Goal: Find specific page/section: Find specific page/section

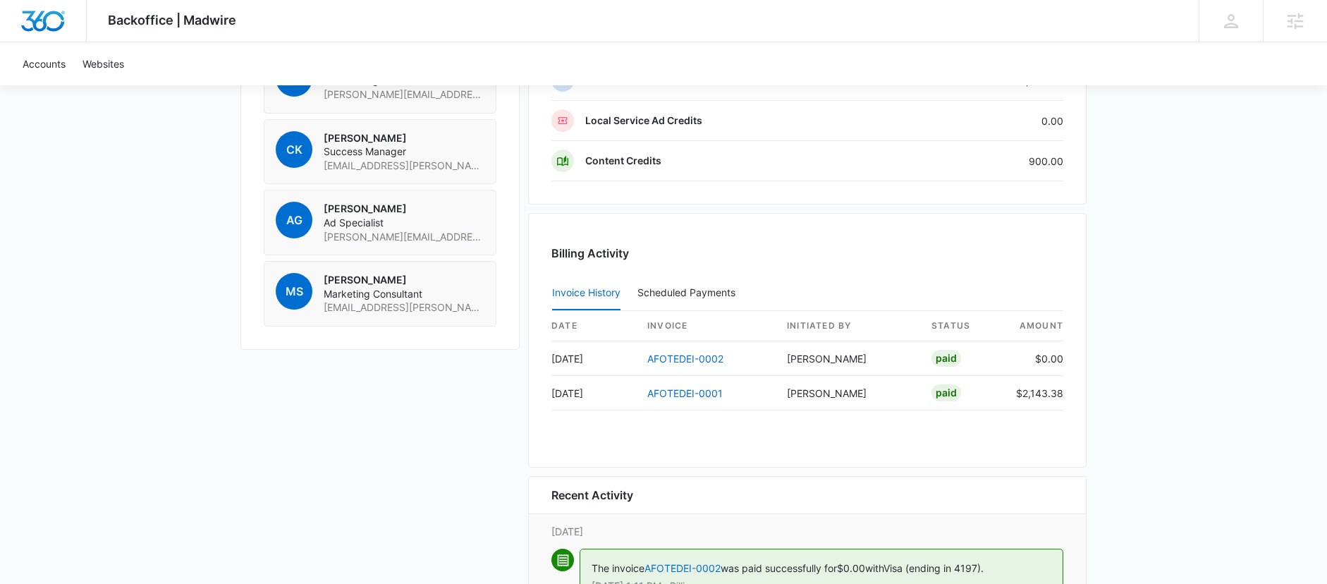
scroll to position [1168, 0]
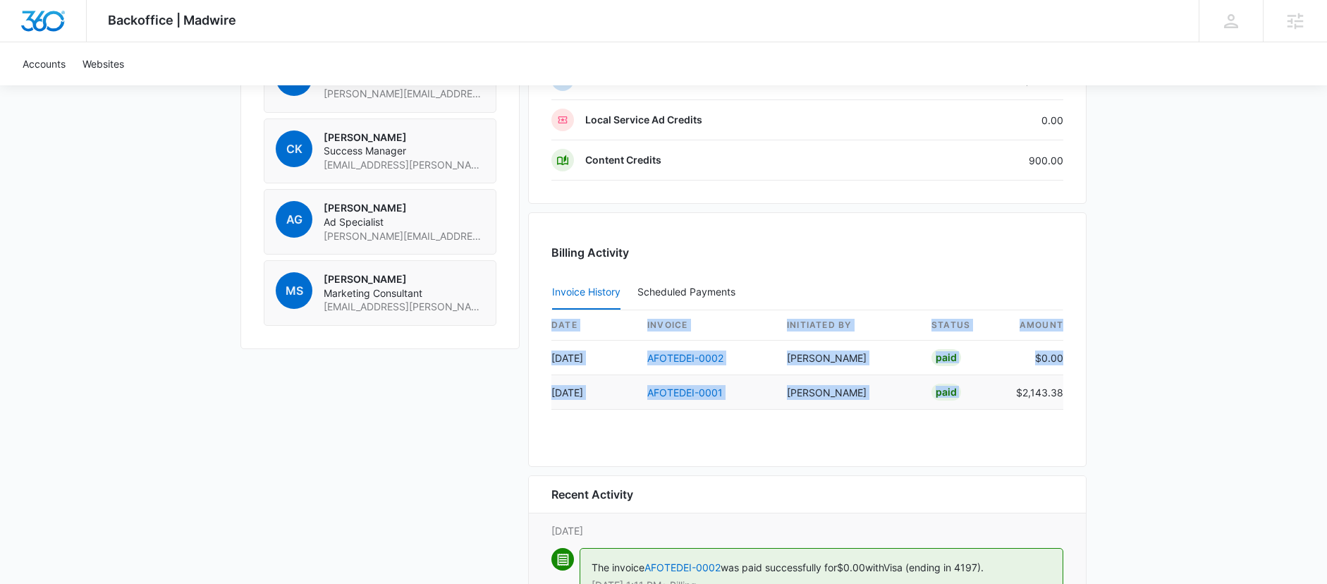
drag, startPoint x: 1064, startPoint y: 392, endPoint x: 1010, endPoint y: 393, distance: 54.3
click at [1010, 393] on div "Billing Activity Invoice History Scheduled Payments 0 date invoice Initiated By…" at bounding box center [807, 339] width 558 height 255
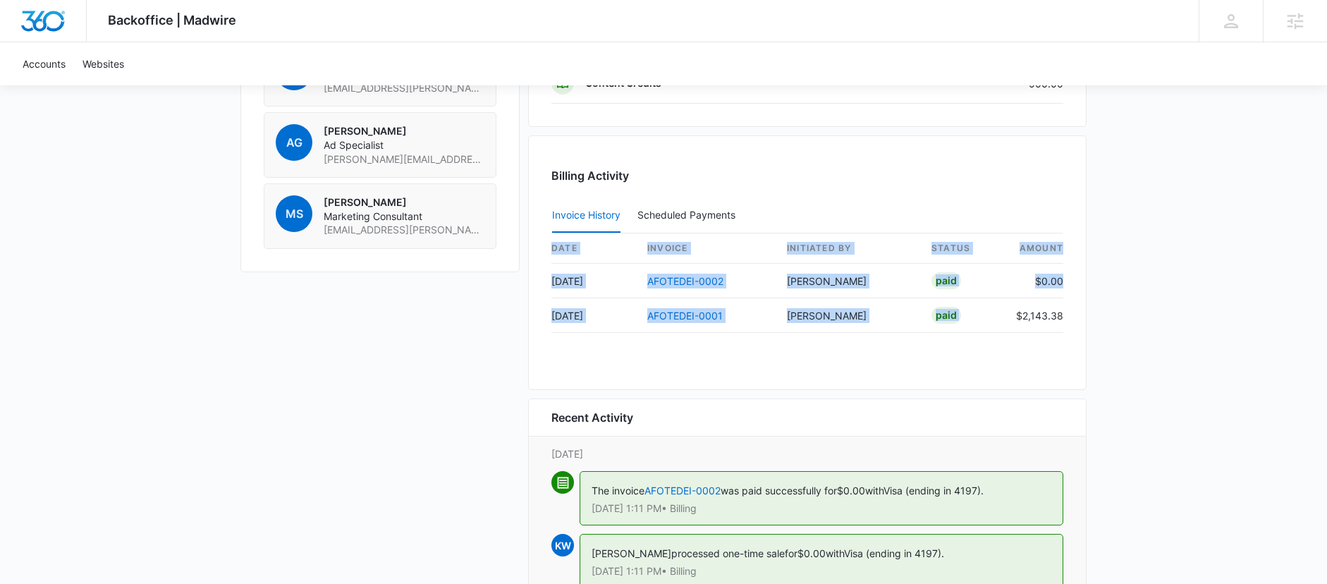
scroll to position [1339, 0]
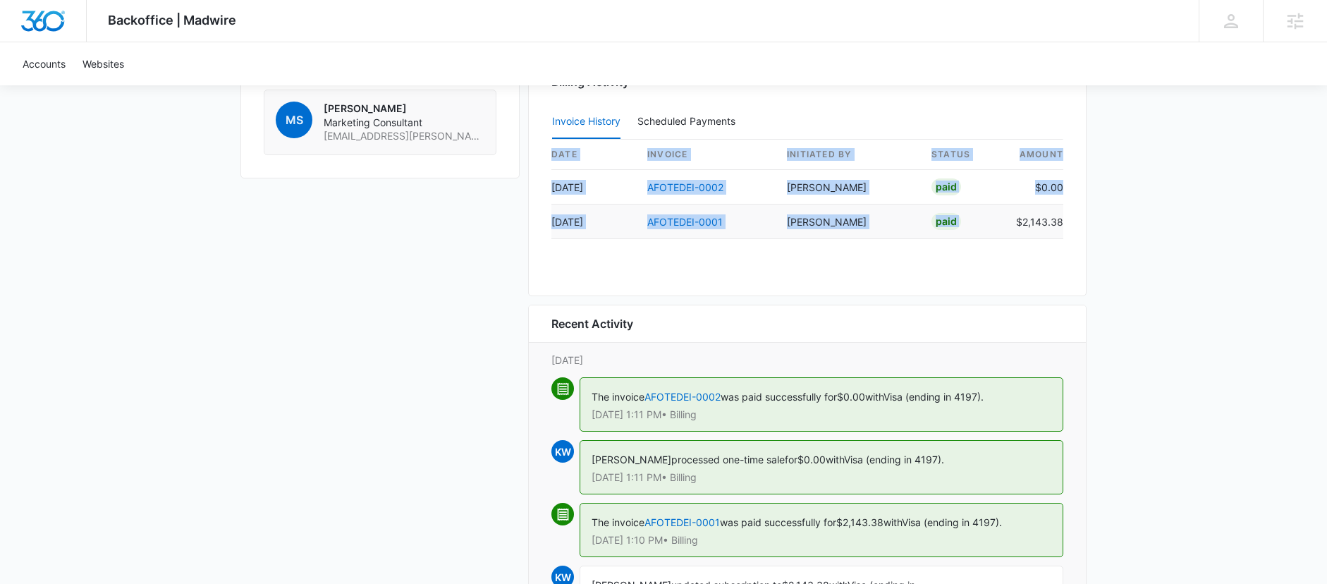
click at [1063, 225] on td "$2,143.38" at bounding box center [1034, 221] width 59 height 35
drag, startPoint x: 1065, startPoint y: 223, endPoint x: 1007, endPoint y: 222, distance: 57.8
click at [1005, 224] on div "Billing Activity Invoice History Scheduled Payments 0 date invoice Initiated By…" at bounding box center [807, 169] width 558 height 255
copy table "date invoice Initiated By status amount Oct 2 AFOTEDEI-0002 Kait Weagraff Paid …"
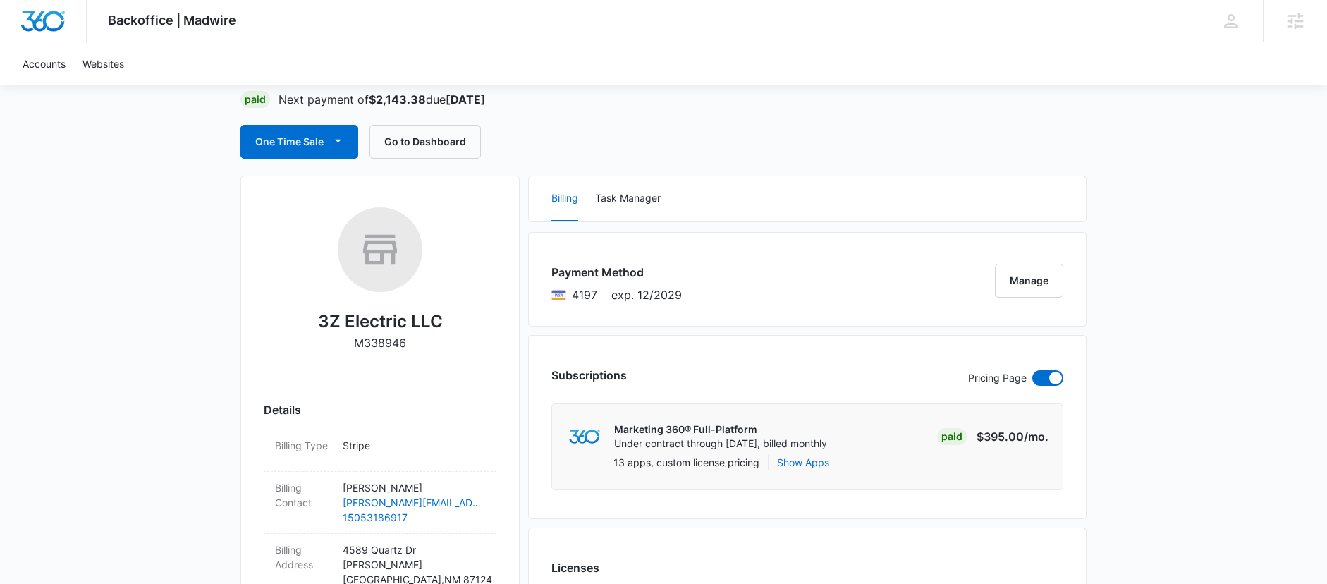
scroll to position [105, 0]
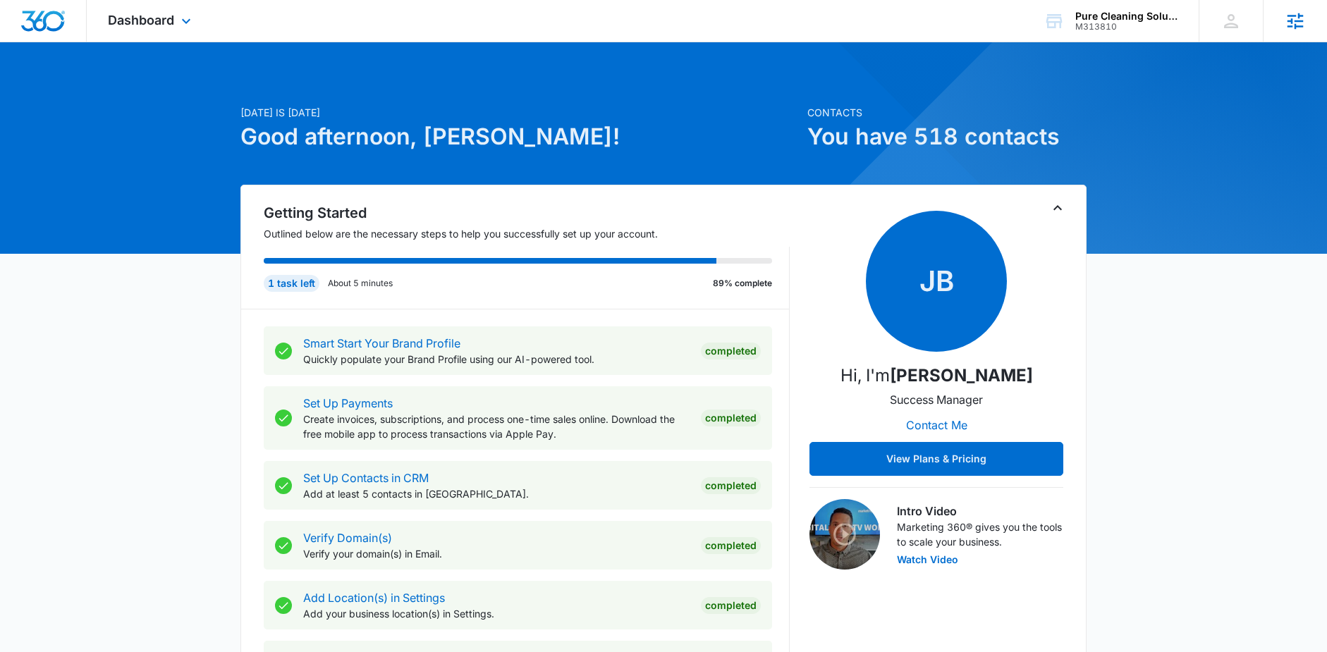
click at [1297, 22] on icon at bounding box center [1295, 21] width 21 height 21
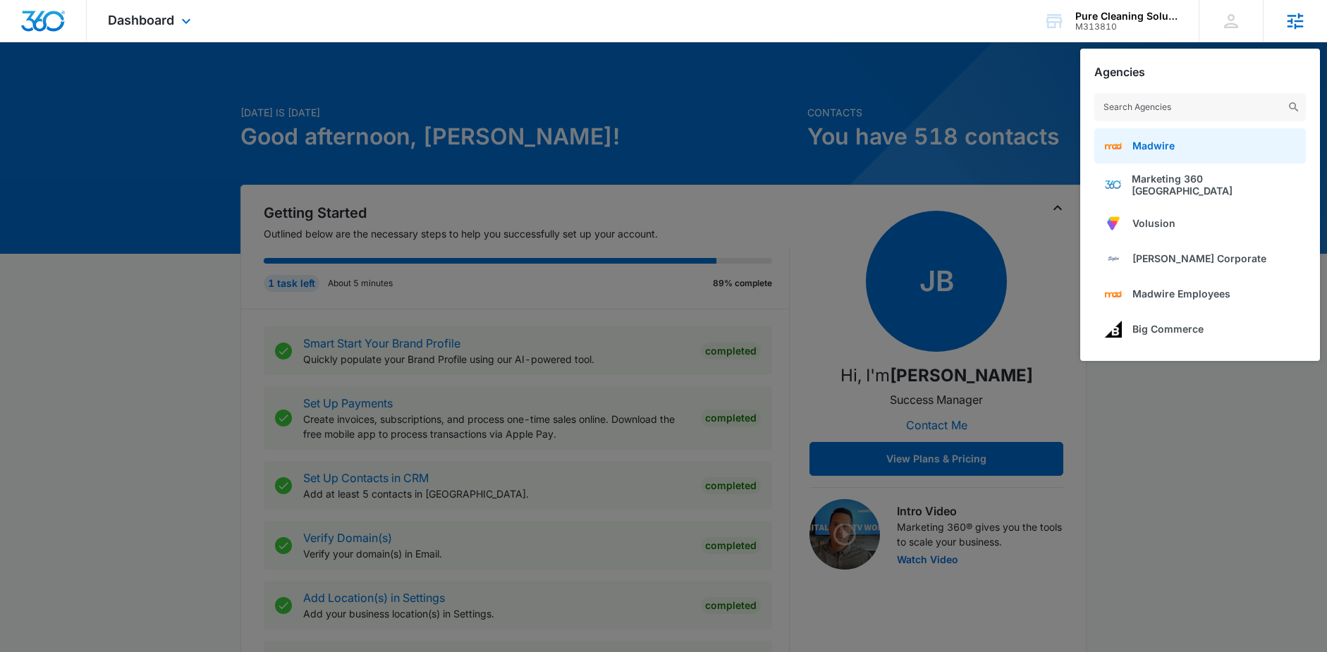
click at [1161, 153] on link "Madwire" at bounding box center [1200, 145] width 212 height 35
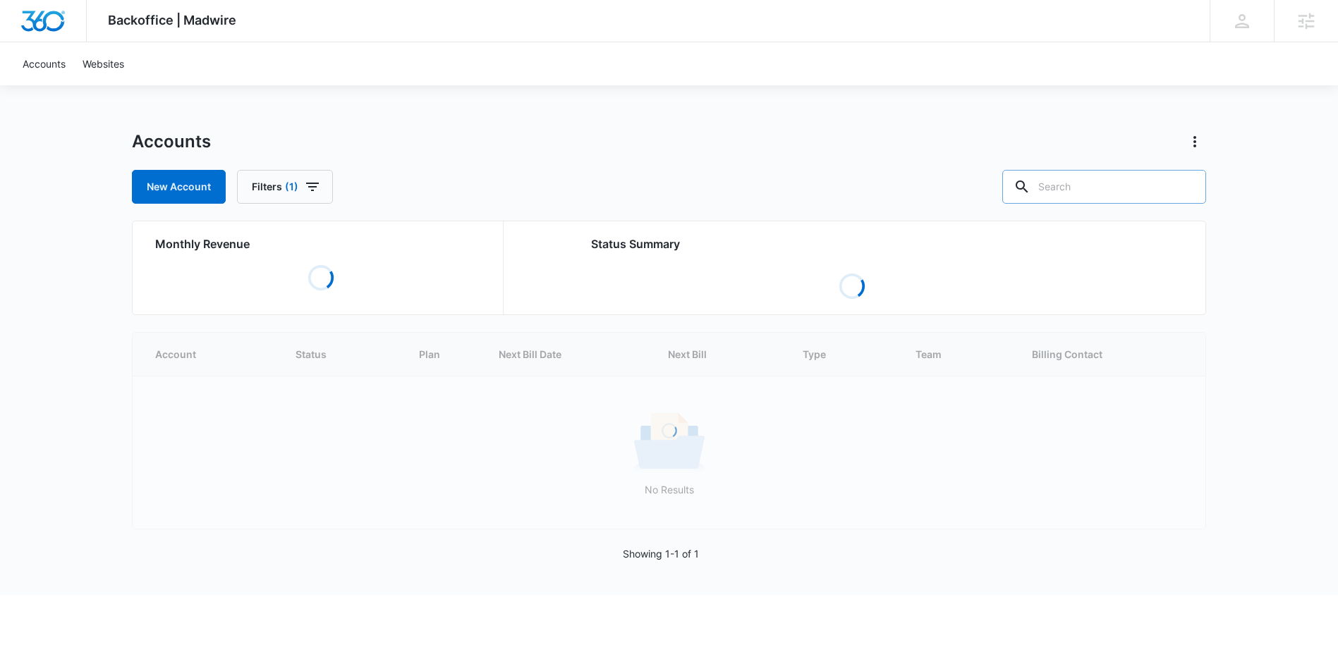
click at [1106, 182] on input "text" at bounding box center [1104, 187] width 204 height 34
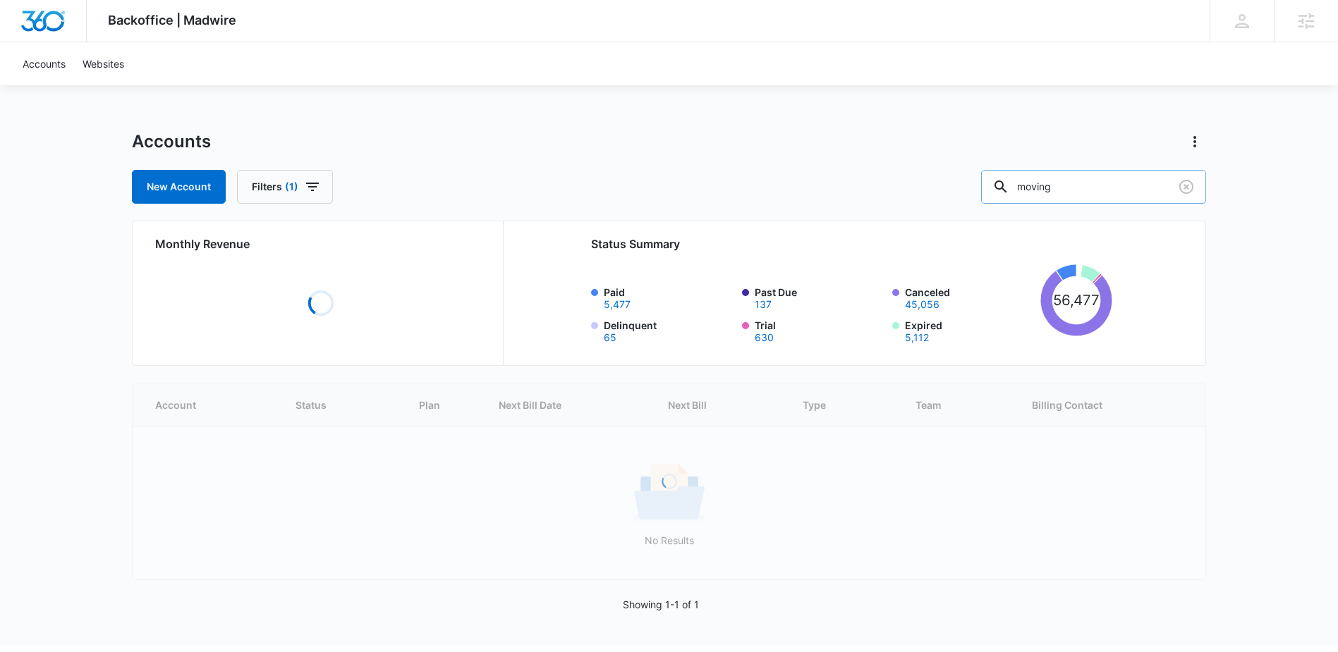
type input "moving"
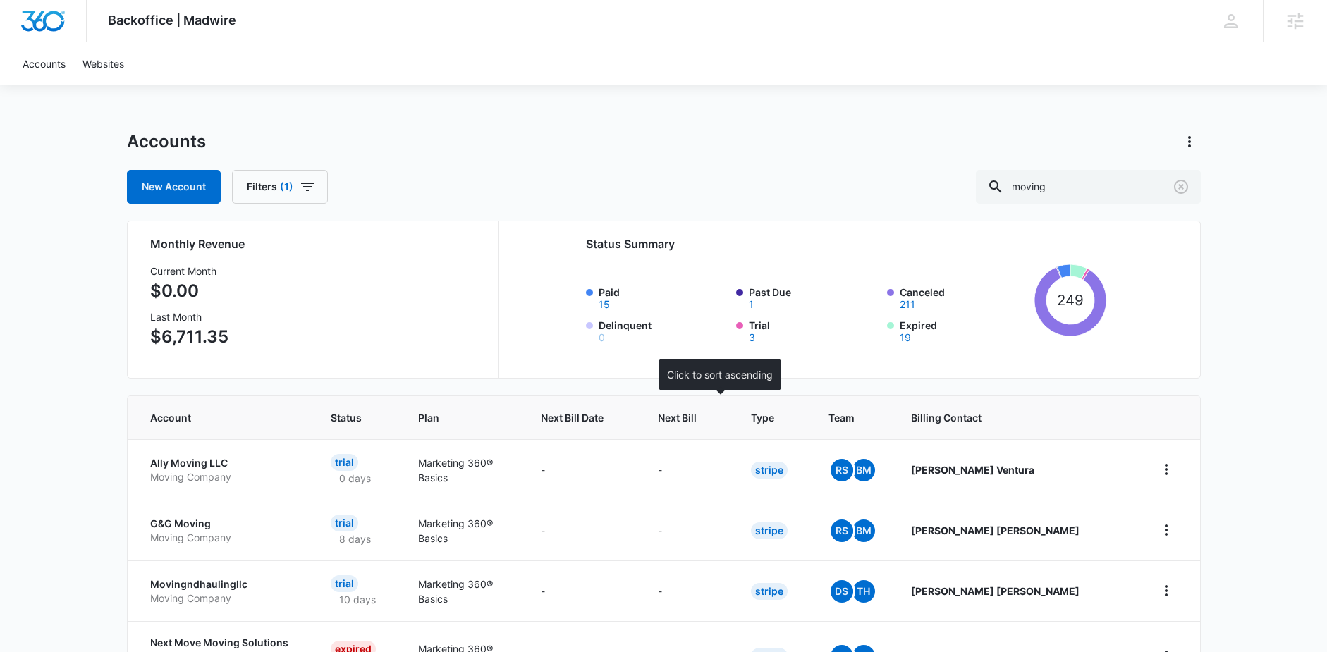
click at [697, 417] on span "Next Bill" at bounding box center [677, 417] width 39 height 15
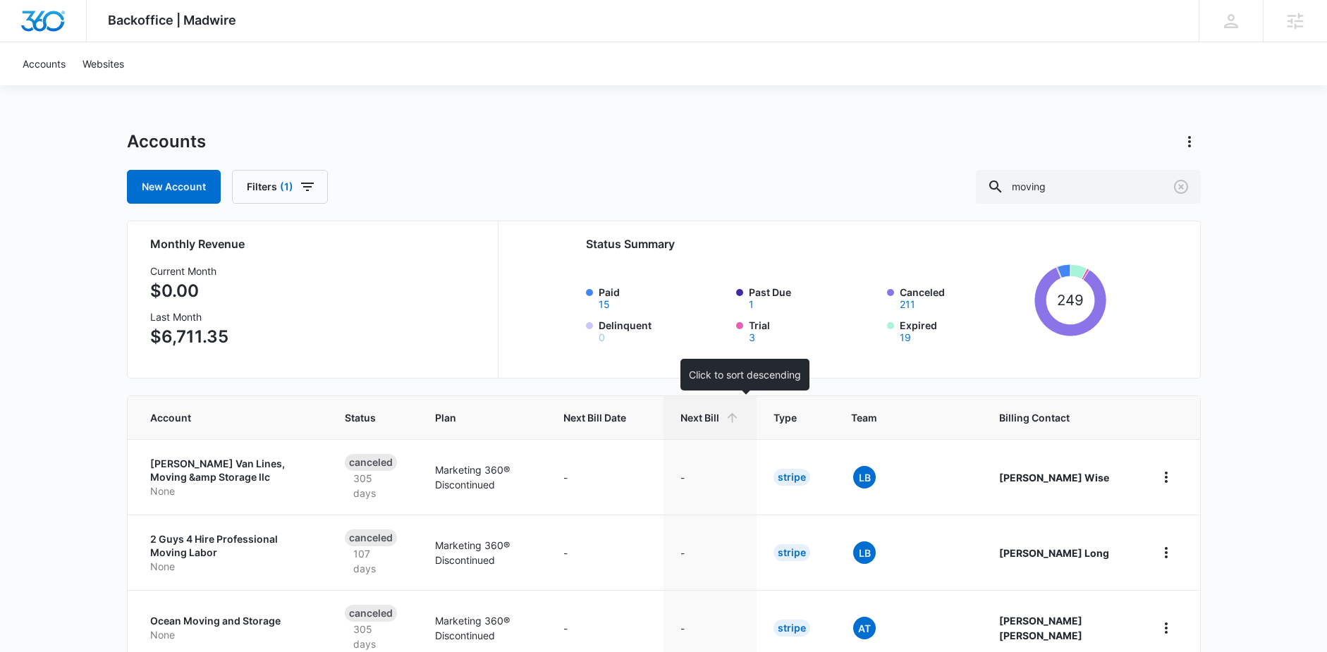
click at [719, 422] on span "Next Bill" at bounding box center [699, 417] width 39 height 15
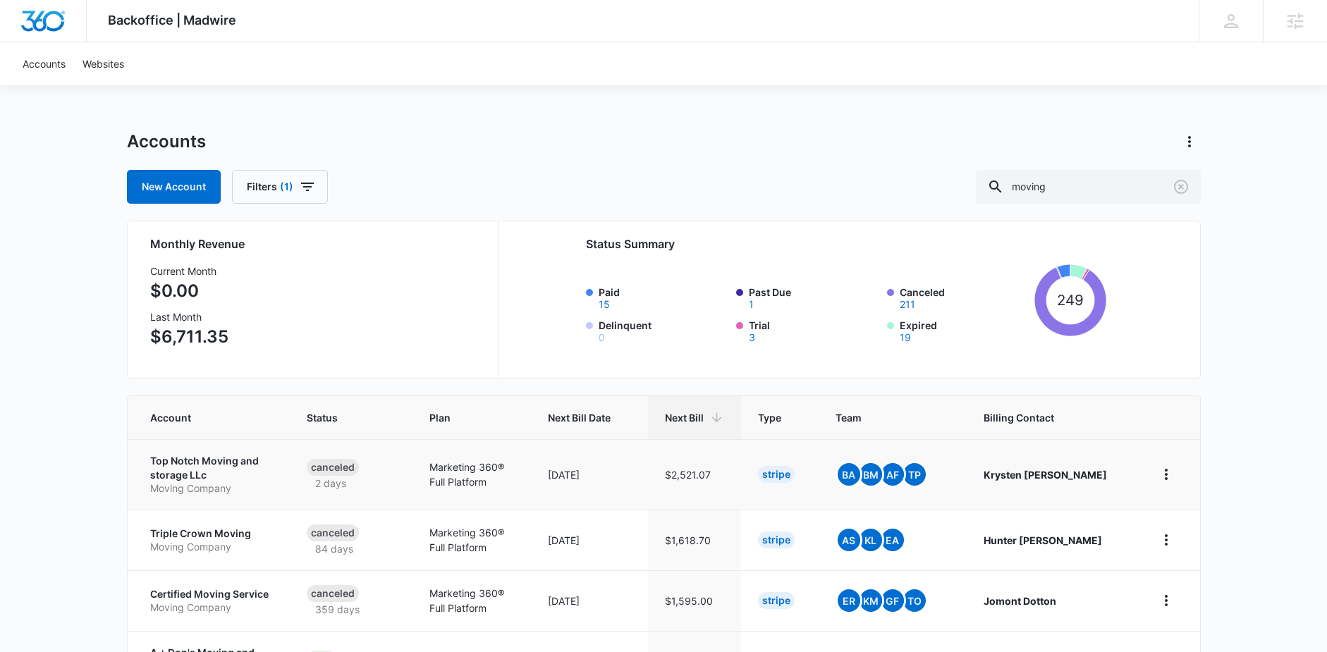
click at [235, 462] on p "Top Notch Moving and storage LLc" at bounding box center [211, 467] width 123 height 27
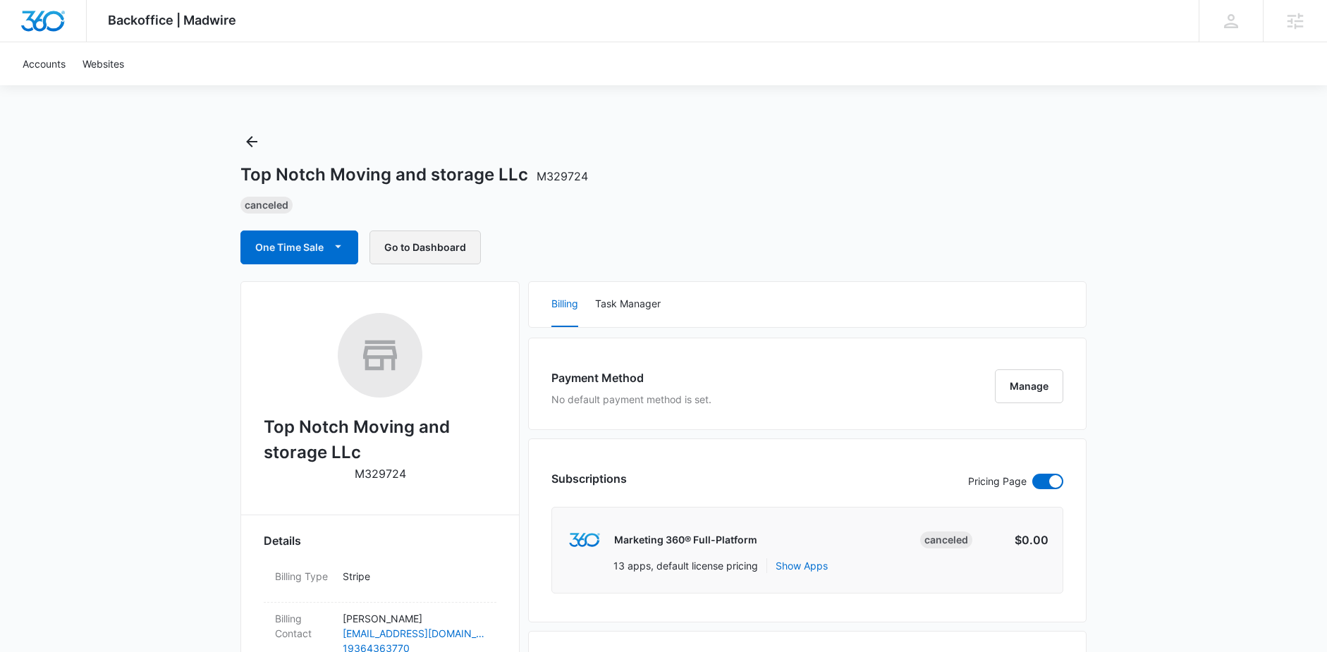
click at [413, 245] on button "Go to Dashboard" at bounding box center [424, 248] width 111 height 34
